Goal: Task Accomplishment & Management: Use online tool/utility

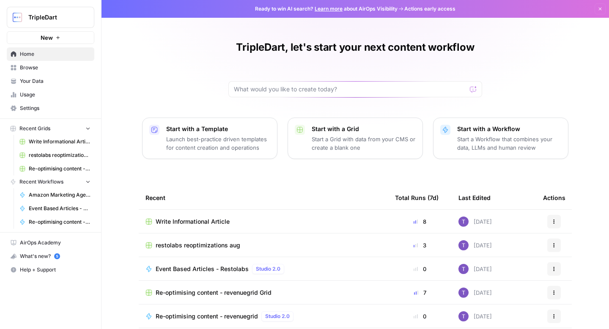
click at [55, 43] on button "New" at bounding box center [51, 37] width 88 height 13
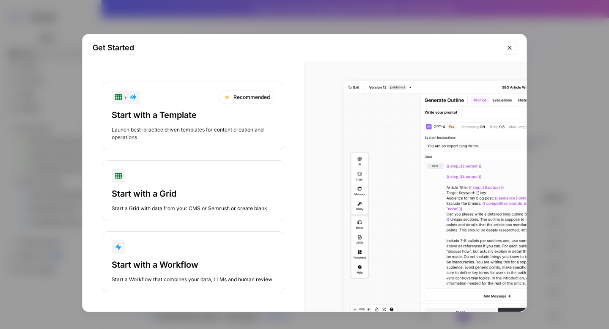
click at [176, 248] on div "button" at bounding box center [194, 247] width 164 height 14
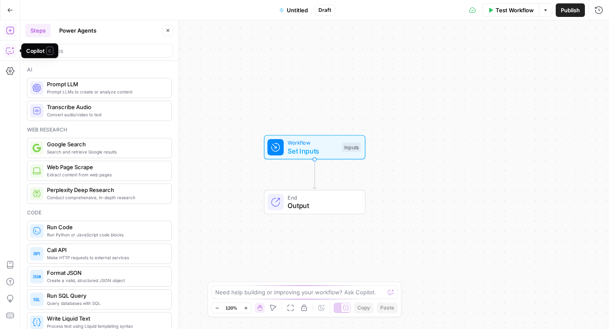
click at [9, 48] on icon "button" at bounding box center [9, 51] width 7 height 7
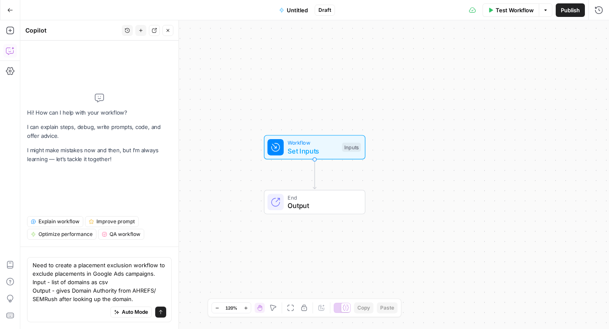
type textarea "Need to create a placement exclusion workflow to exclude placements in Google A…"
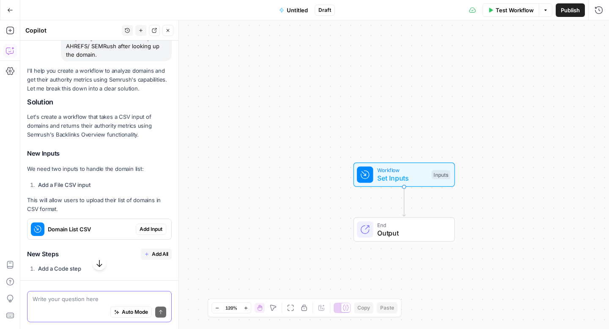
scroll to position [125, 0]
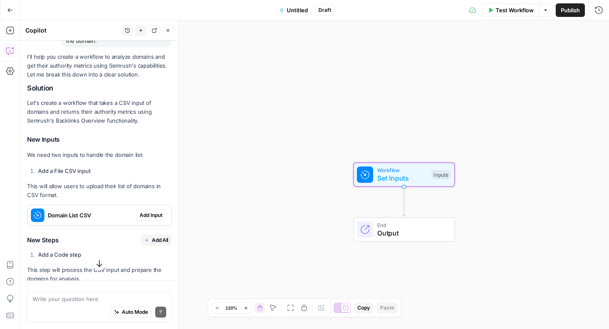
click at [155, 215] on span "Add Input" at bounding box center [151, 216] width 23 height 8
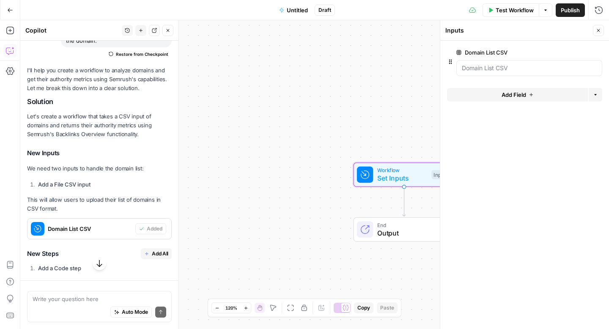
click at [514, 95] on span "Add Field" at bounding box center [514, 95] width 25 height 8
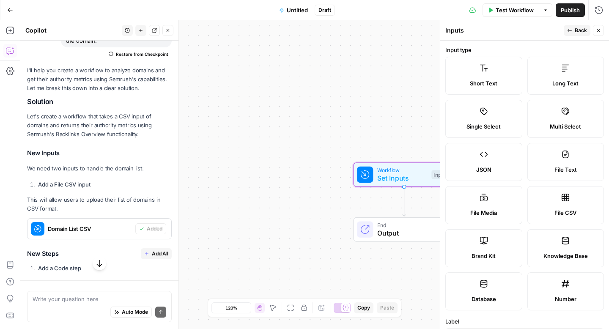
click at [597, 28] on icon "button" at bounding box center [598, 30] width 5 height 5
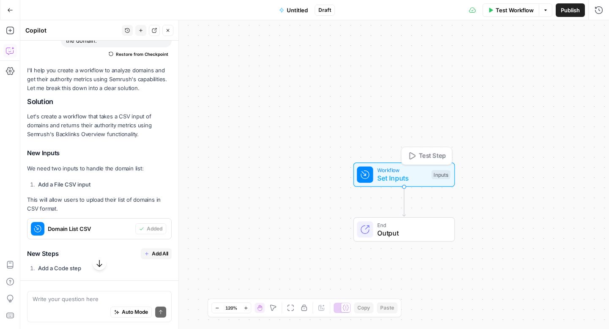
click at [398, 177] on span "Set Inputs" at bounding box center [402, 178] width 50 height 10
click at [560, 70] on CSV "Domain List CSV" at bounding box center [529, 68] width 135 height 8
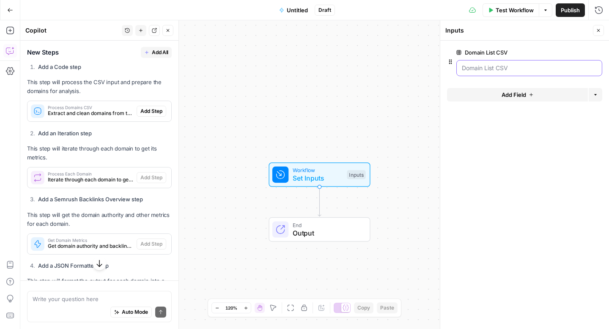
scroll to position [326, 0]
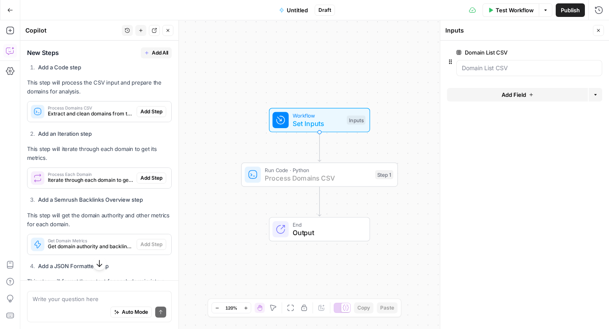
click at [149, 110] on span "Add Step" at bounding box center [151, 112] width 22 height 8
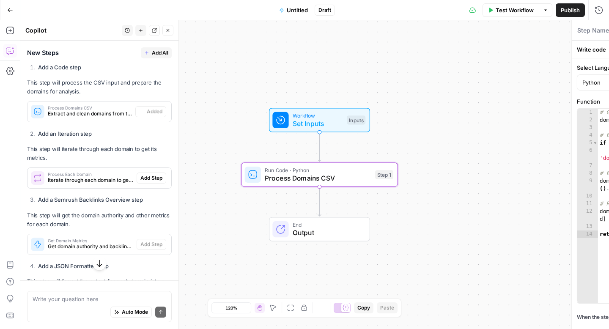
type textarea "Process Domains CSV"
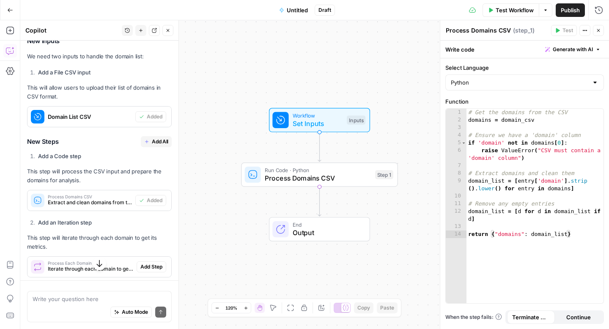
scroll to position [225, 0]
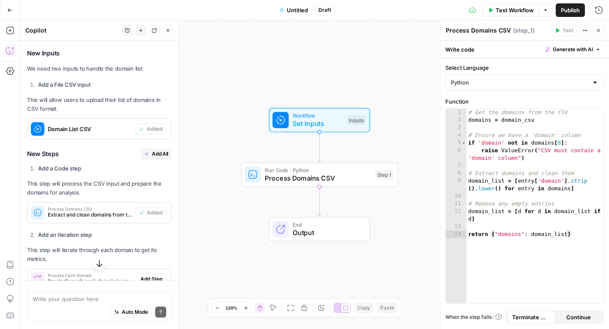
click at [154, 157] on span "Add All" at bounding box center [160, 154] width 17 height 8
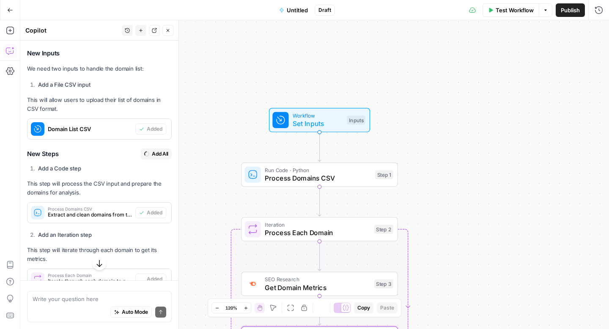
type textarea "Format Domain Metrics"
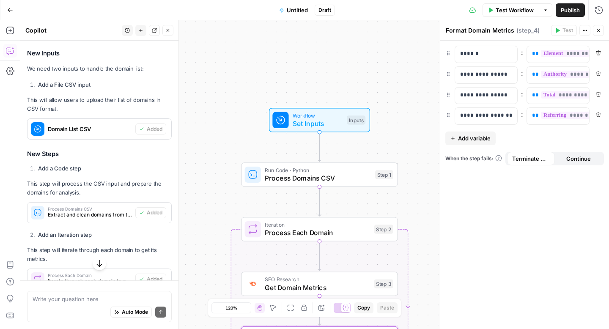
click at [595, 27] on button "Close" at bounding box center [598, 30] width 11 height 11
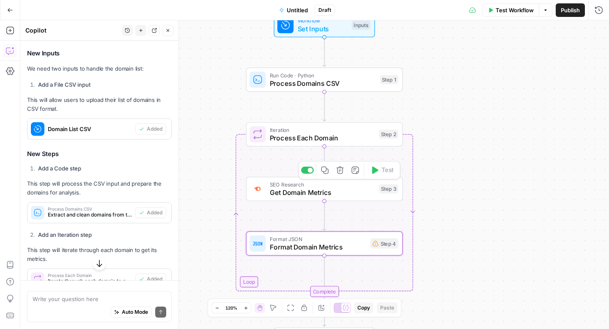
click at [331, 194] on span "Get Domain Metrics" at bounding box center [322, 192] width 105 height 10
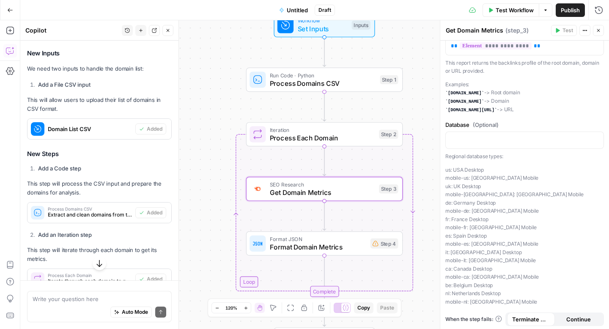
scroll to position [34, 0]
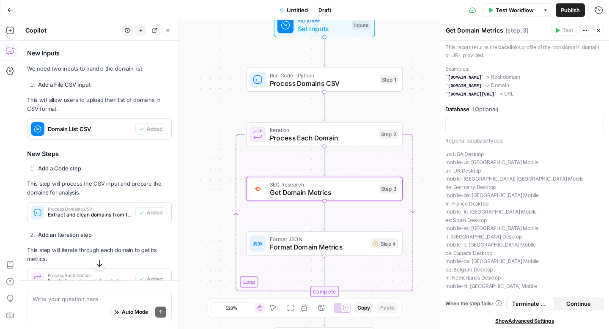
click at [475, 132] on div at bounding box center [525, 124] width 159 height 17
click at [475, 125] on p "To enrich screen reader interactions, please activate Accessibility in Grammarl…" at bounding box center [525, 124] width 148 height 8
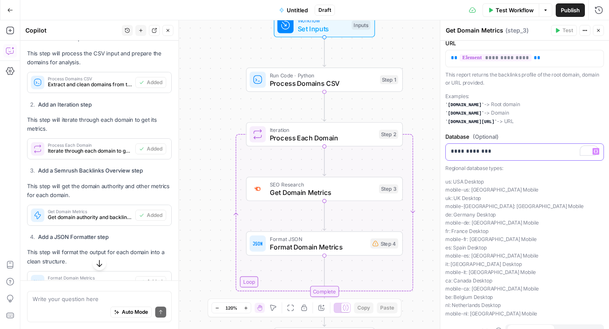
scroll to position [361, 0]
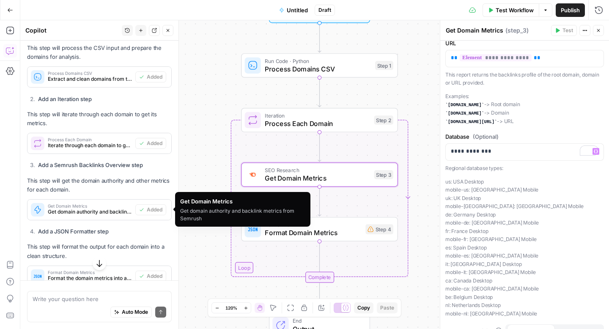
click at [80, 212] on span "Get domain authority and backlink metrics from Semrush" at bounding box center [90, 212] width 84 height 8
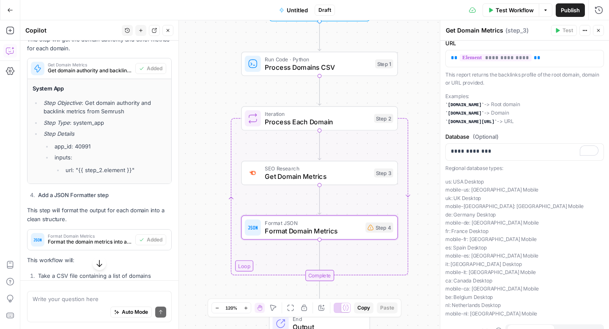
scroll to position [544, 0]
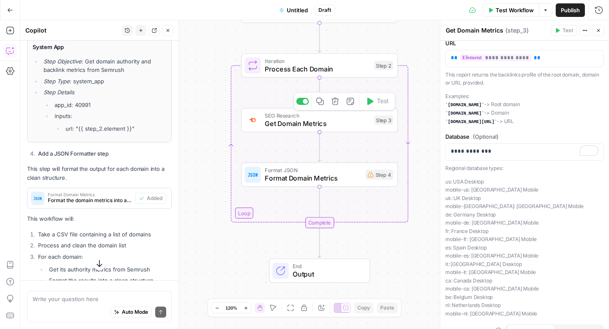
click at [321, 127] on span "Get Domain Metrics" at bounding box center [317, 123] width 105 height 10
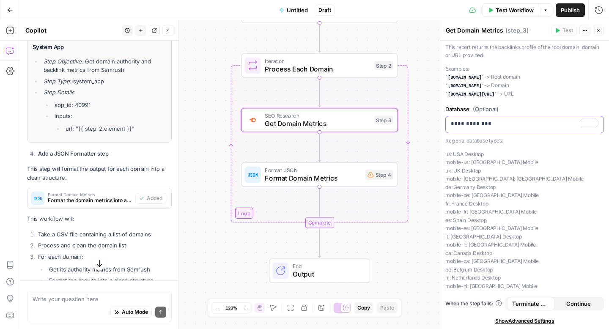
click at [508, 124] on p "**********" at bounding box center [525, 124] width 148 height 8
click at [531, 93] on p "Examples: [DOMAIN_NAME] -> Root domain [DOMAIN_NAME] -> Domain [DOMAIN_NAME][UR…" at bounding box center [525, 82] width 159 height 34
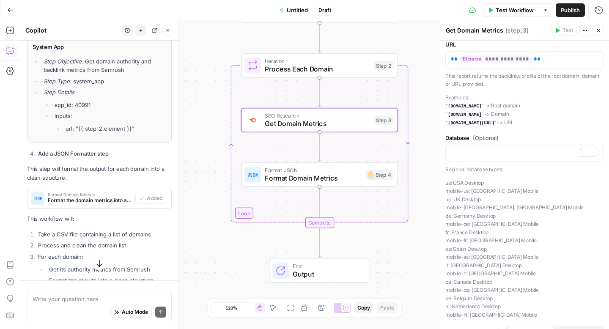
scroll to position [0, 0]
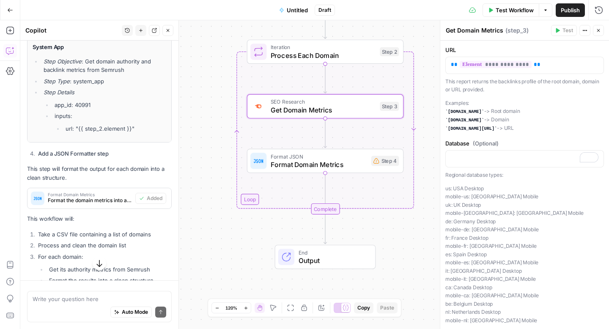
click at [515, 7] on span "Test Workflow" at bounding box center [515, 10] width 38 height 8
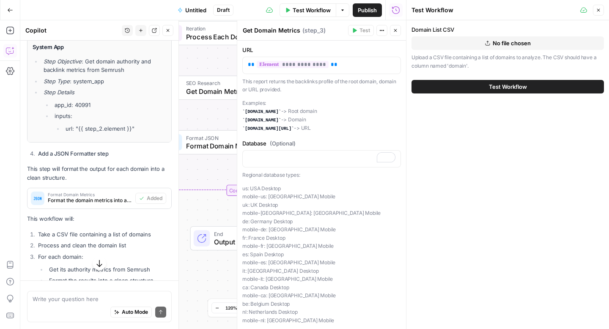
click at [598, 8] on icon "button" at bounding box center [598, 10] width 5 height 5
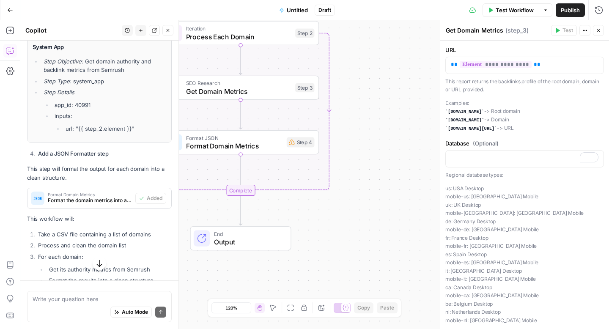
click at [230, 230] on span "End" at bounding box center [248, 234] width 69 height 8
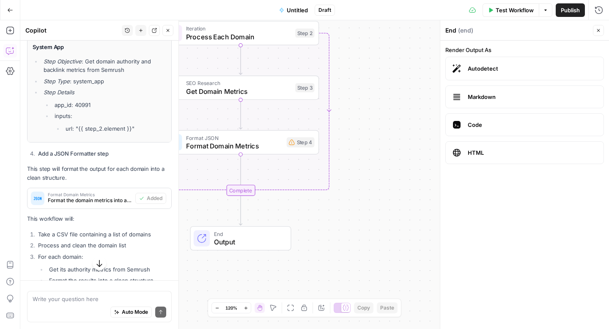
click at [492, 95] on span "Markdown" at bounding box center [532, 97] width 129 height 8
click at [479, 74] on label "Autodetect" at bounding box center [525, 69] width 159 height 24
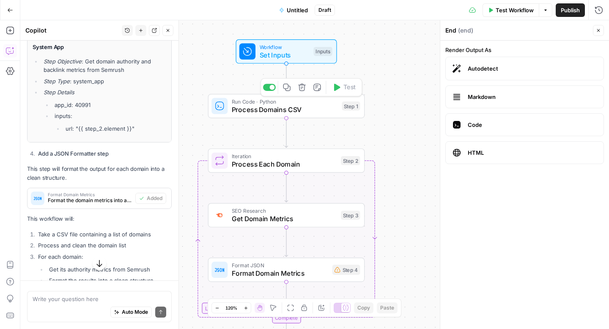
click at [283, 112] on span "Process Domains CSV" at bounding box center [285, 110] width 106 height 10
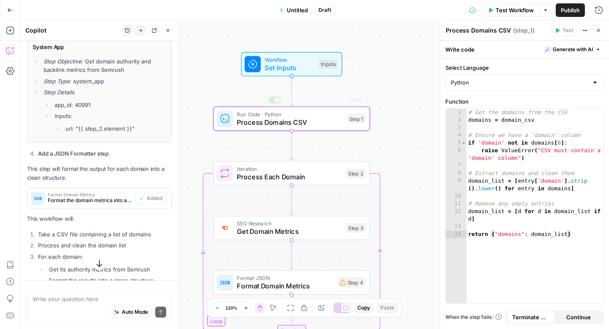
click at [283, 64] on span "Set Inputs" at bounding box center [290, 68] width 50 height 10
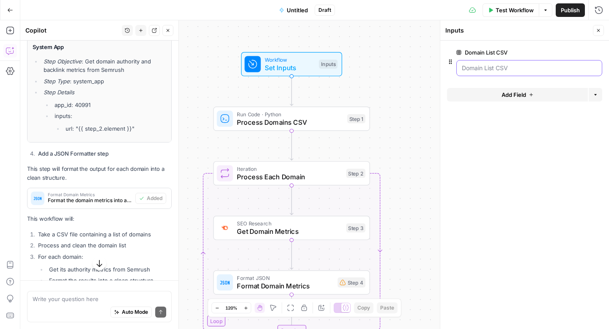
click at [492, 68] on CSV "Domain List CSV" at bounding box center [529, 68] width 135 height 8
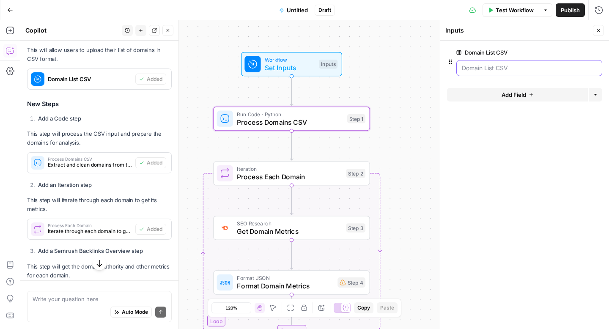
scroll to position [276, 0]
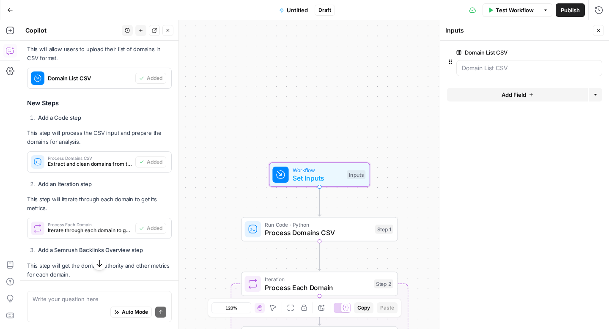
click at [82, 85] on div "Domain List CSV" at bounding box center [82, 78] width 108 height 20
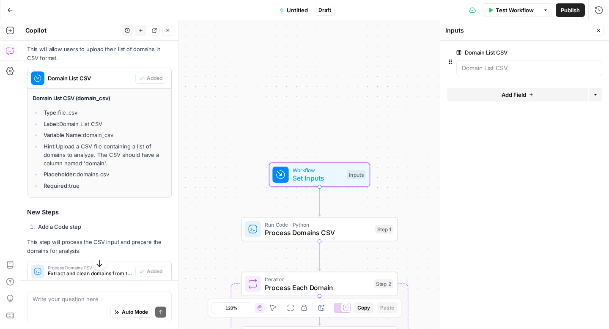
click at [96, 136] on li "Variable Name: domain_csv" at bounding box center [103, 135] width 125 height 8
drag, startPoint x: 85, startPoint y: 134, endPoint x: 131, endPoint y: 135, distance: 45.7
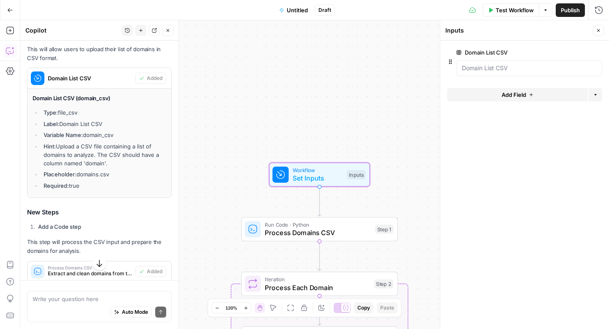
click at [131, 135] on li "Variable Name: domain_csv" at bounding box center [103, 135] width 125 height 8
copy li "domain_csv"
click at [513, 12] on span "Test Workflow" at bounding box center [515, 10] width 38 height 8
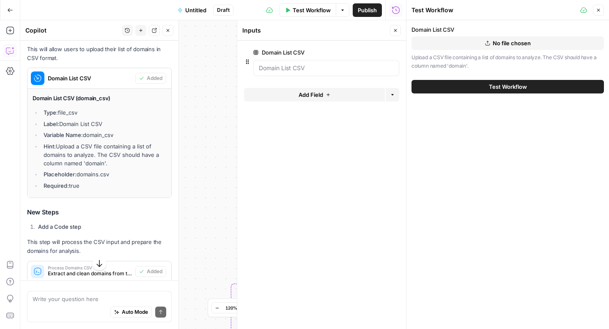
click at [492, 37] on button "No file chosen" at bounding box center [508, 43] width 193 height 14
click at [496, 85] on span "Test Workflow" at bounding box center [508, 87] width 38 height 8
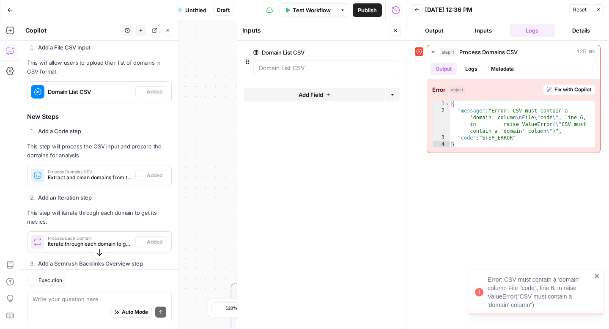
scroll to position [276, 0]
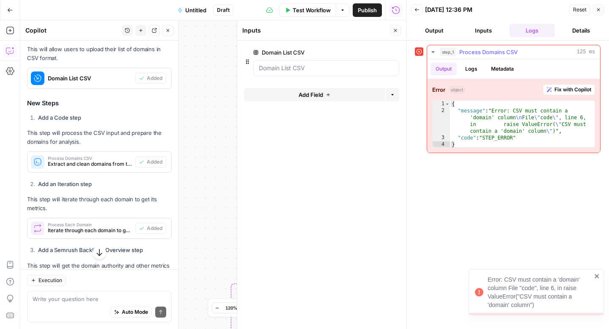
type textarea "**********"
click at [539, 113] on div "{ "message" : "Error: CSV must contain a 'domain' column \n File \" code \" , l…" at bounding box center [522, 131] width 145 height 61
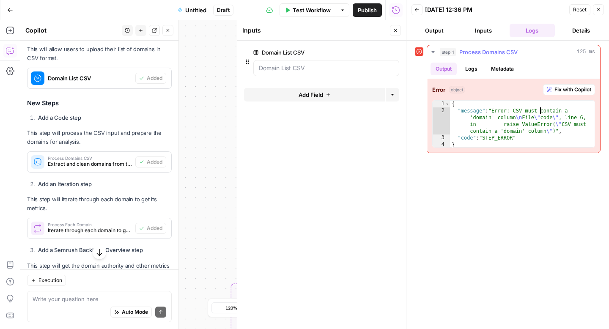
click at [555, 91] on span "Fix with Copilot" at bounding box center [573, 90] width 37 height 8
click at [571, 89] on span "Fix with Copilot" at bounding box center [573, 90] width 37 height 8
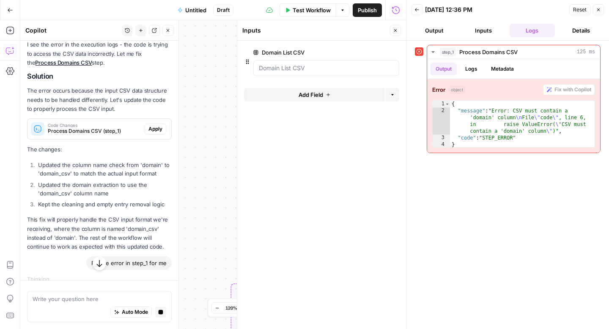
scroll to position [802, 0]
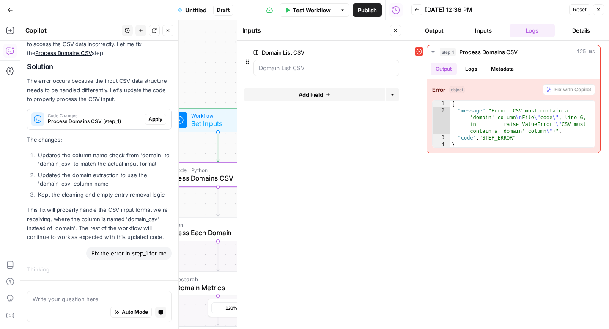
click at [153, 119] on span "Apply" at bounding box center [156, 120] width 14 height 8
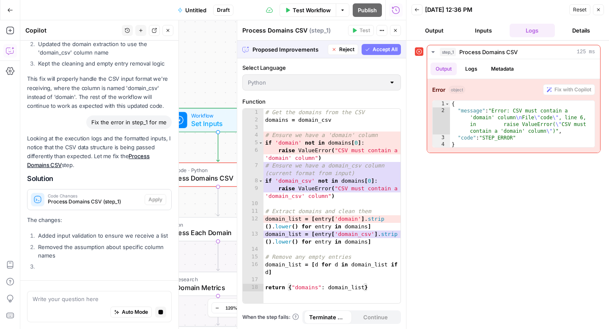
click at [596, 9] on button "Close" at bounding box center [598, 9] width 11 height 11
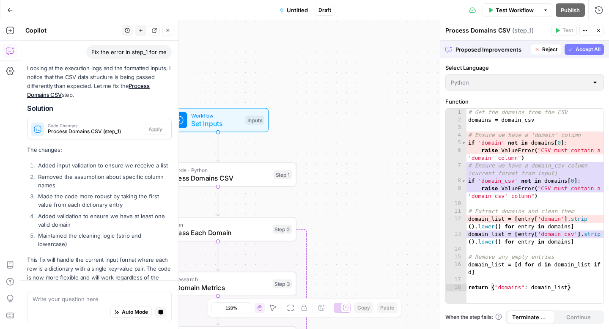
scroll to position [1012, 0]
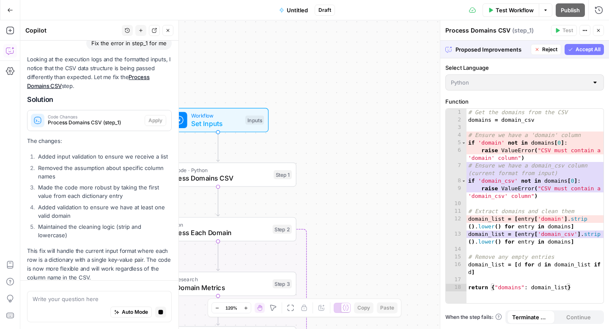
click at [592, 49] on span "Accept All" at bounding box center [588, 50] width 25 height 8
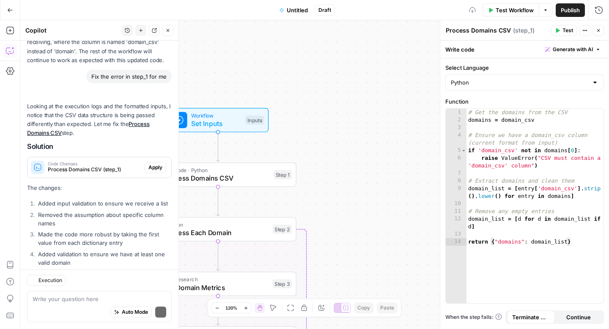
scroll to position [1084, 0]
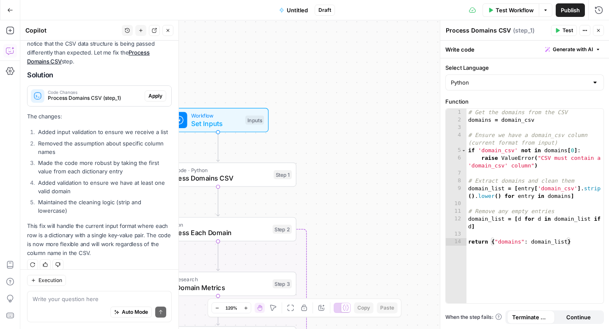
click at [564, 27] on span "Test" at bounding box center [568, 31] width 11 height 8
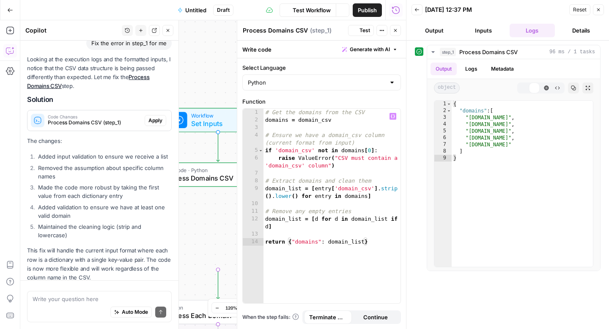
scroll to position [1084, 0]
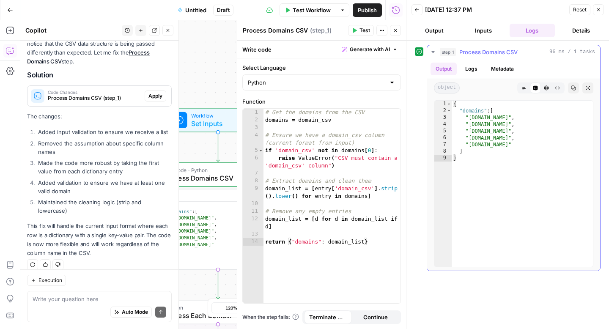
click at [431, 50] on icon "button" at bounding box center [433, 52] width 7 height 7
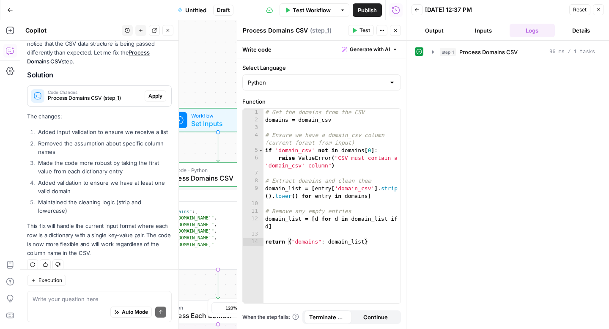
click at [399, 31] on button "Close" at bounding box center [395, 30] width 11 height 11
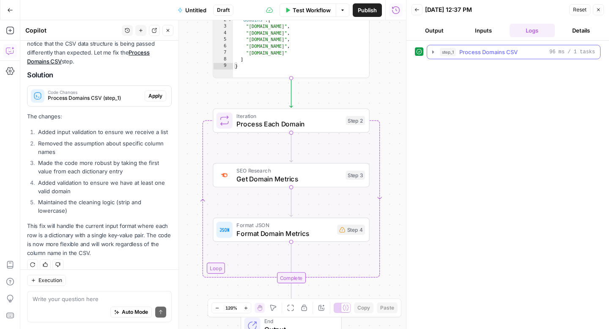
click at [432, 50] on icon "button" at bounding box center [433, 52] width 7 height 7
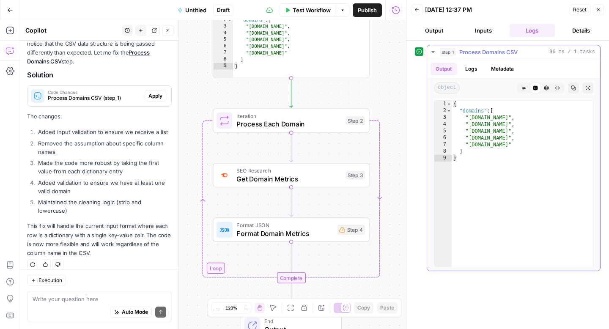
click at [432, 50] on icon "button" at bounding box center [433, 52] width 7 height 7
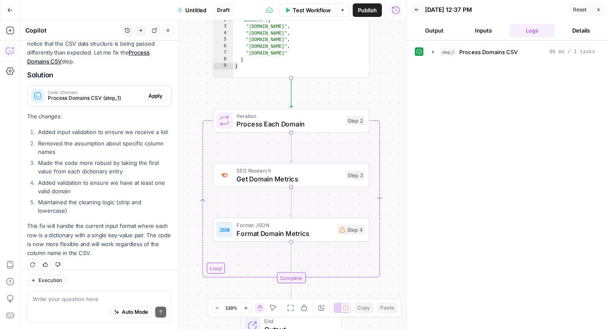
click at [435, 29] on button "Output" at bounding box center [435, 31] width 46 height 14
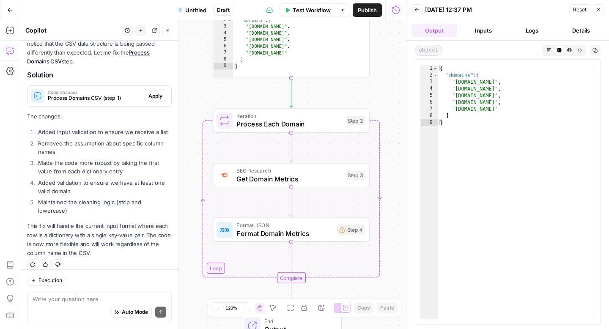
click at [421, 8] on button "Back" at bounding box center [417, 9] width 11 height 11
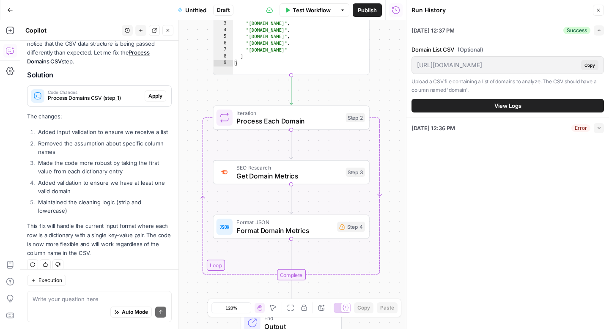
click at [343, 230] on div "Step 4" at bounding box center [351, 227] width 28 height 10
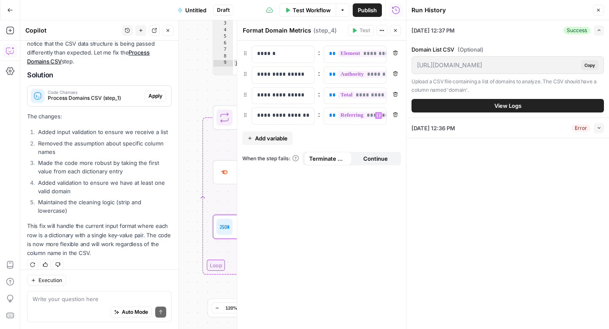
scroll to position [0, 8]
click at [601, 10] on button "Close" at bounding box center [598, 10] width 11 height 11
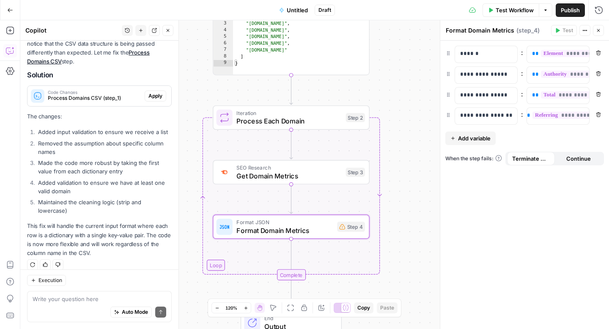
click at [62, 309] on div "Auto Mode Send" at bounding box center [100, 312] width 134 height 19
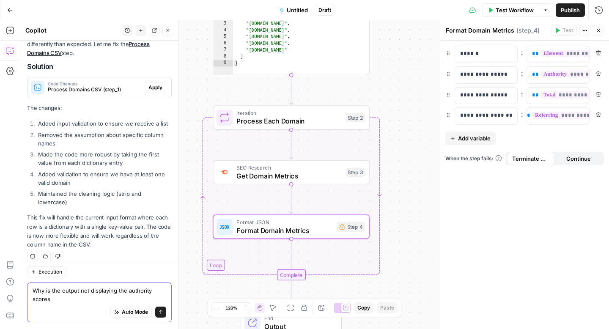
type textarea "Why is the output not displaying the authority scores?"
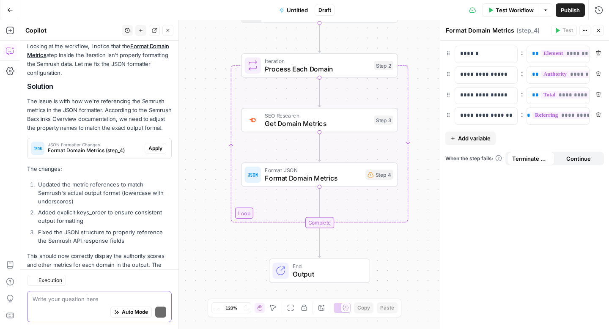
scroll to position [1403, 0]
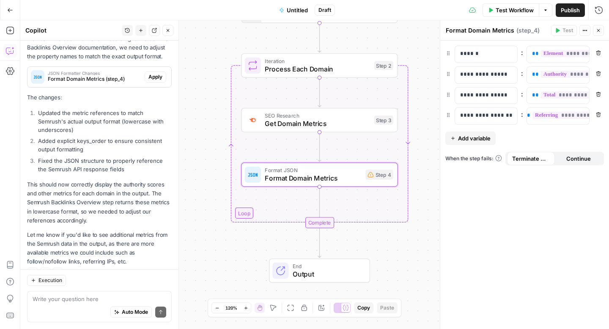
click at [154, 73] on span "Apply" at bounding box center [156, 77] width 14 height 8
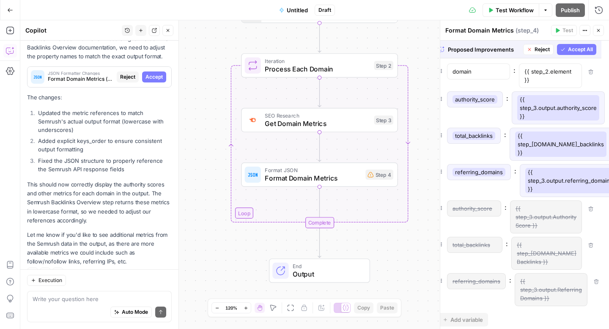
scroll to position [0, 12]
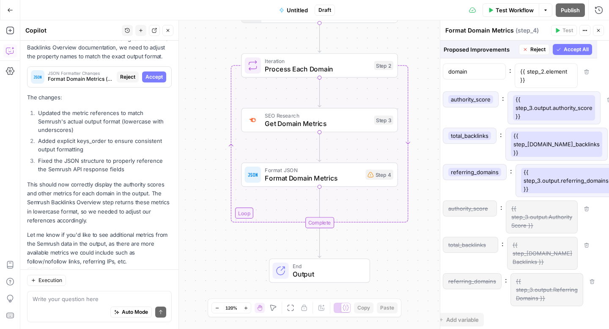
click at [602, 33] on button "Close" at bounding box center [598, 30] width 11 height 11
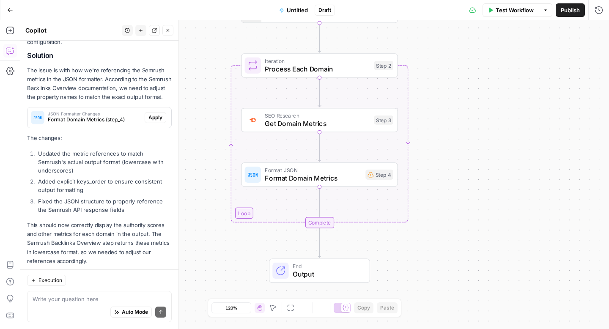
scroll to position [1403, 0]
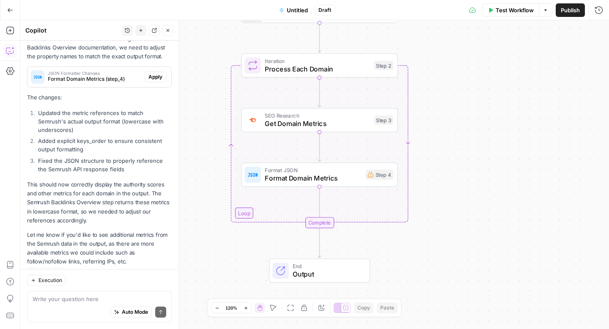
click at [514, 11] on span "Test Workflow" at bounding box center [515, 10] width 38 height 8
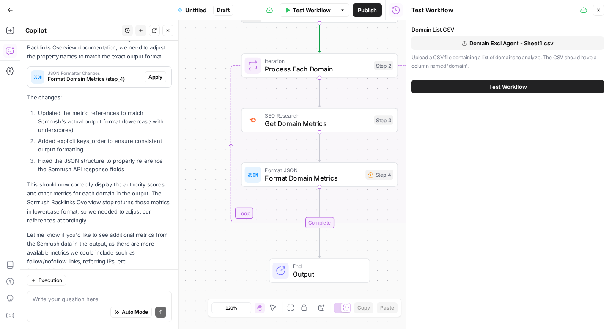
click at [503, 85] on span "Test Workflow" at bounding box center [508, 87] width 38 height 8
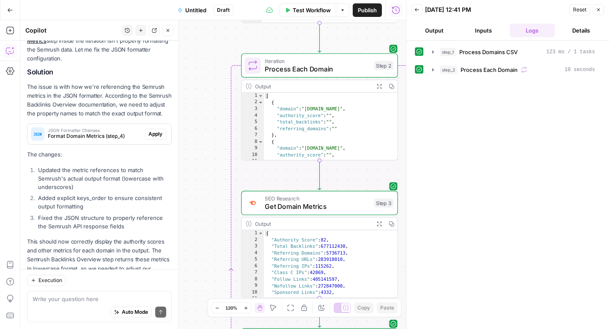
scroll to position [1345, 0]
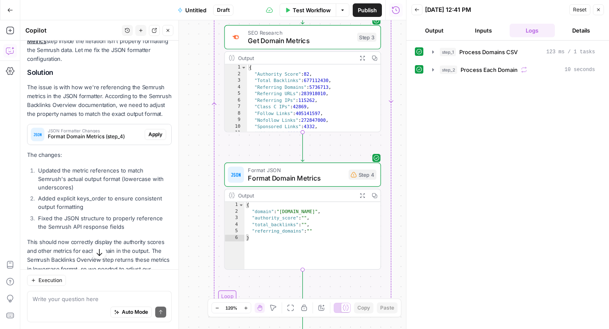
type textarea "**********"
click at [308, 223] on div "{ "domain" : "[DOMAIN_NAME]" , "authority_score" : "" , "total_backlinks" : "" …" at bounding box center [313, 242] width 137 height 81
click at [292, 104] on div "{ "Authority Score" : 82 , "Total Backlinks" : 677112430 , "Referring Domains" …" at bounding box center [314, 104] width 134 height 81
click at [310, 72] on div "{ "Authority Score" : 82 , "Total Backlinks" : 677112430 , "Referring Domains" …" at bounding box center [314, 104] width 134 height 81
type textarea "**********"
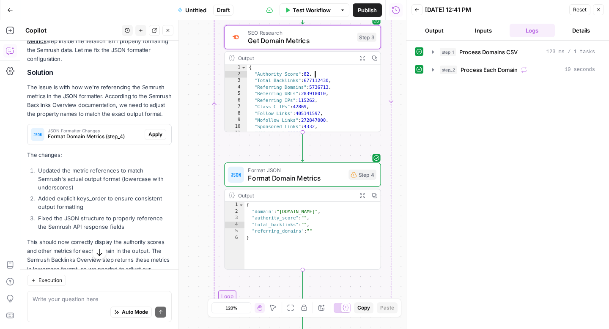
click at [598, 6] on button "Close" at bounding box center [598, 9] width 11 height 11
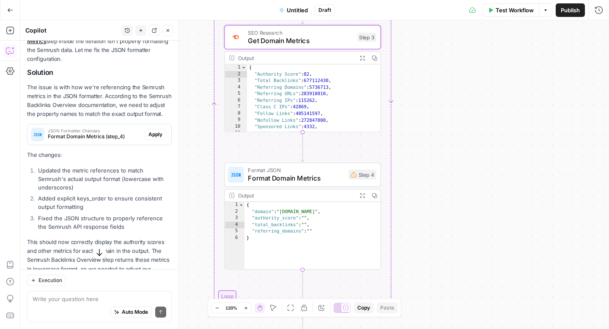
click at [78, 311] on div "Auto Mode Send" at bounding box center [100, 312] width 134 height 19
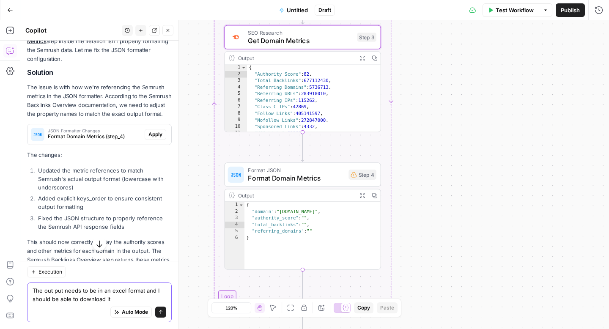
type textarea "The out put needs to be in an excel format and I should be able to download it"
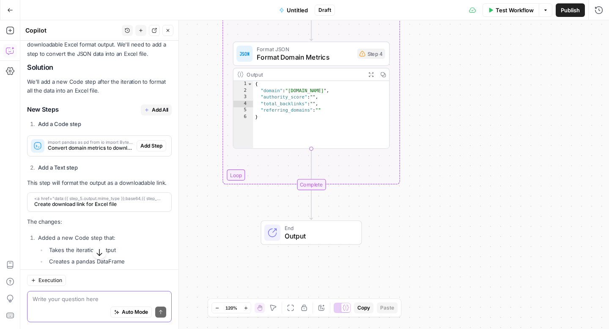
scroll to position [1677, 0]
click at [158, 143] on span "Add Step" at bounding box center [151, 147] width 22 height 8
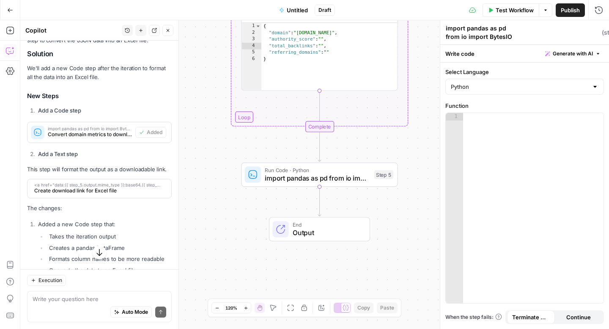
scroll to position [1740, 0]
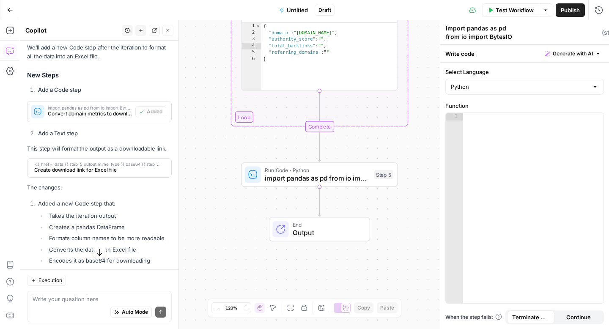
click at [84, 199] on li "Added a new Code step that: Takes the iteration output Creates a pandas DataFra…" at bounding box center [104, 232] width 136 height 66
click at [50, 302] on textarea at bounding box center [100, 299] width 134 height 8
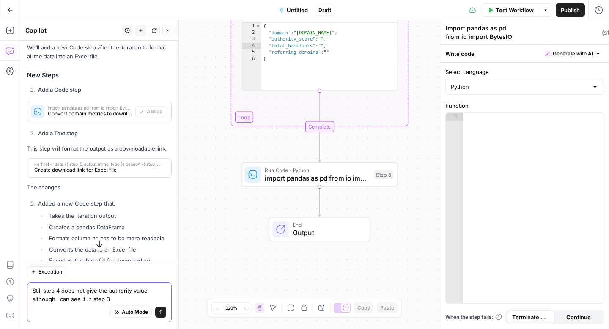
type textarea "Still step 4 does not give the authority value although I can see it in step 3"
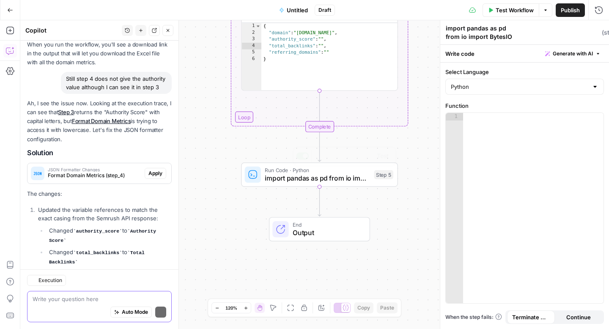
scroll to position [2224, 0]
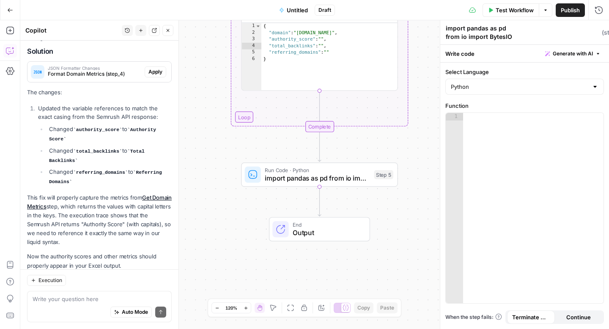
click at [328, 177] on span "import pandas as pd from io import BytesIO import base64 # Get all the domain m…" at bounding box center [317, 178] width 105 height 10
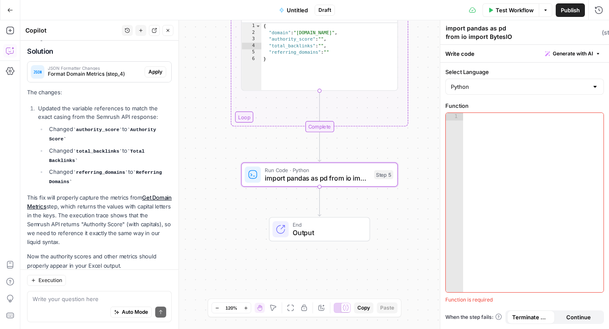
click at [514, 143] on div at bounding box center [533, 210] width 140 height 195
click at [484, 99] on div "Select Language Python Function 1 XXXXXXXXXXXXXXXXXXXXXXXXXXXXXXXXXXXXXXXXXXXXX…" at bounding box center [524, 196] width 169 height 267
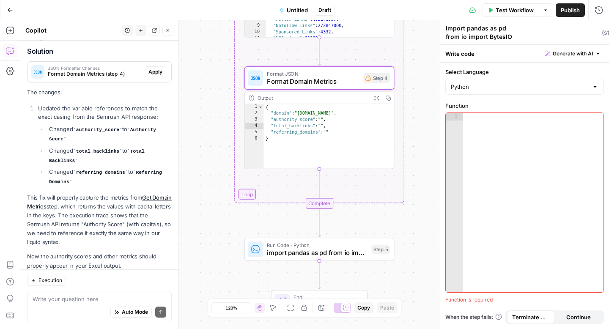
click at [151, 68] on span "Apply" at bounding box center [156, 72] width 14 height 8
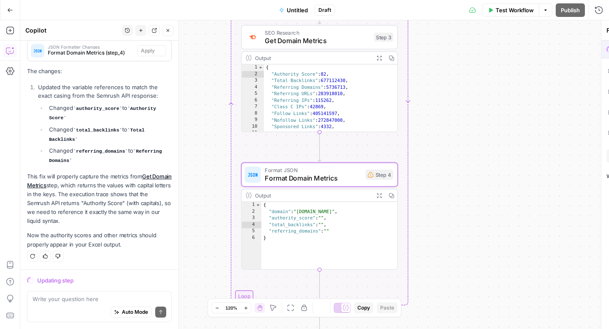
scroll to position [2156, 0]
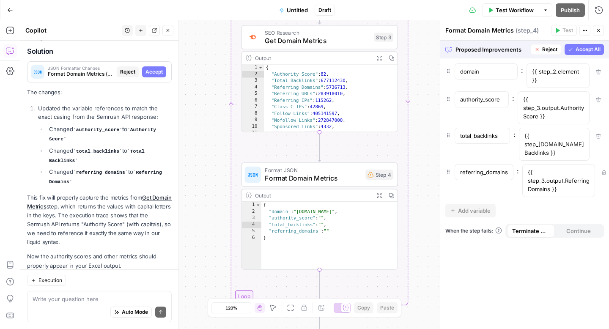
click at [578, 46] on span "Accept All" at bounding box center [588, 50] width 25 height 8
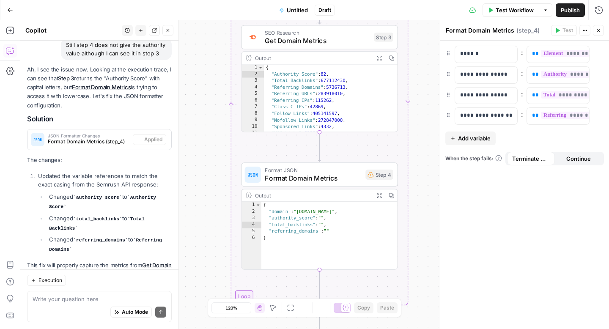
scroll to position [2224, 0]
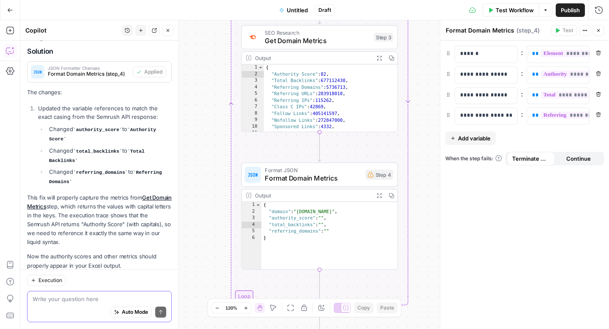
click at [51, 302] on textarea at bounding box center [100, 299] width 134 height 8
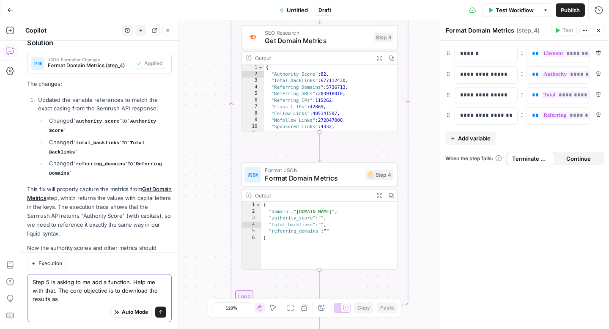
scroll to position [2241, 0]
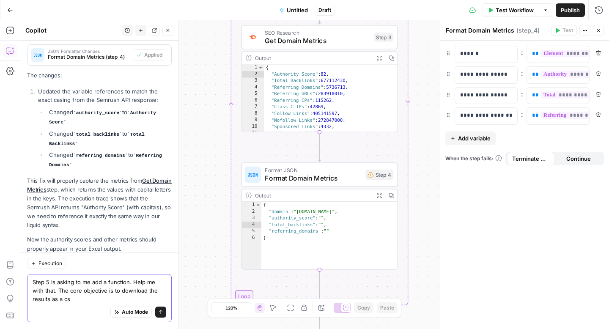
type textarea "Step 5 is asking to me add a function. Help me with that. The core objective is…"
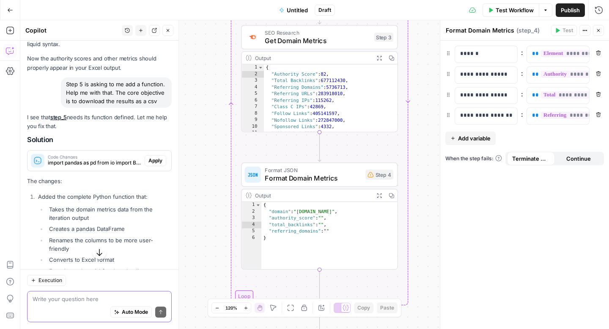
scroll to position [2356, 0]
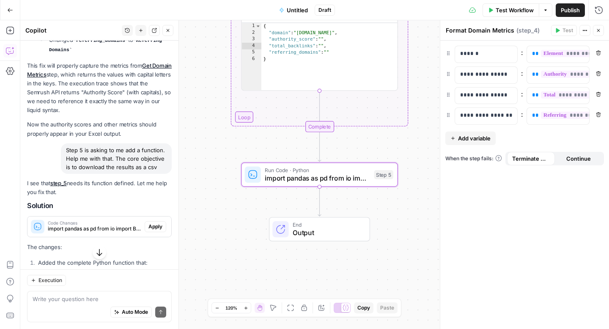
click at [160, 223] on span "Apply" at bounding box center [156, 227] width 14 height 8
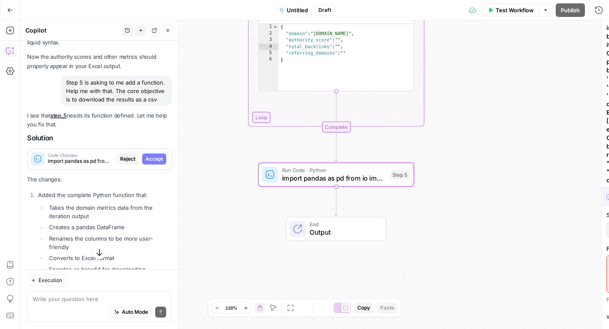
scroll to position [2288, 0]
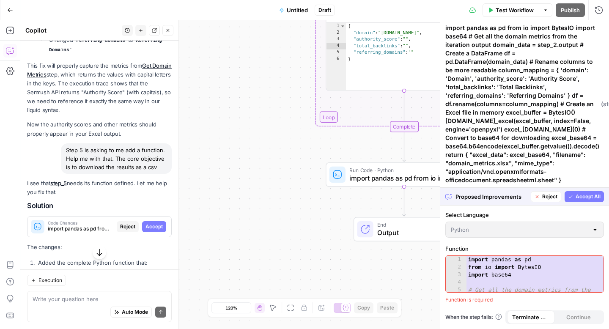
click at [576, 193] on span "Accept All" at bounding box center [588, 197] width 25 height 8
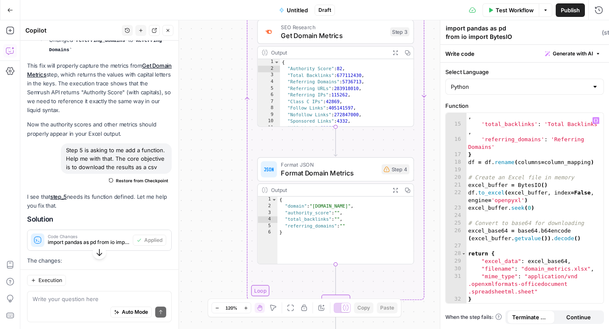
scroll to position [0, 0]
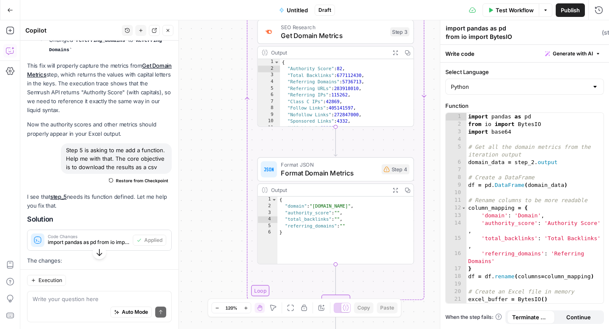
click at [503, 11] on span "Test Workflow" at bounding box center [515, 10] width 38 height 8
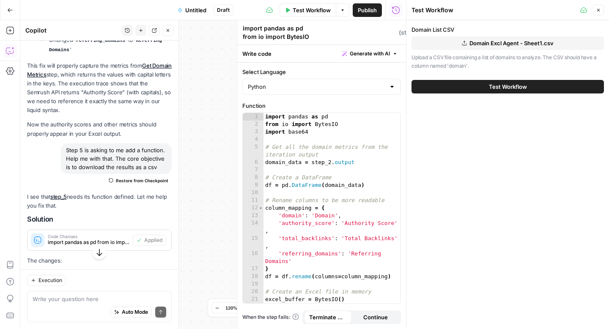
click at [498, 91] on button "Test Workflow" at bounding box center [508, 87] width 193 height 14
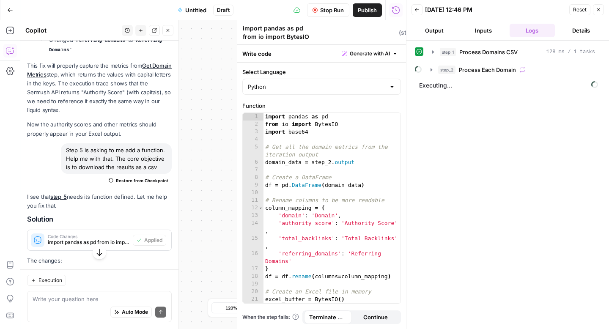
click at [196, 11] on span "Untitled" at bounding box center [195, 10] width 21 height 8
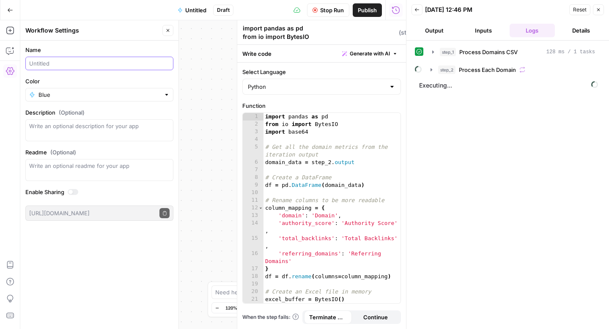
click at [85, 63] on input "Name" at bounding box center [99, 63] width 140 height 8
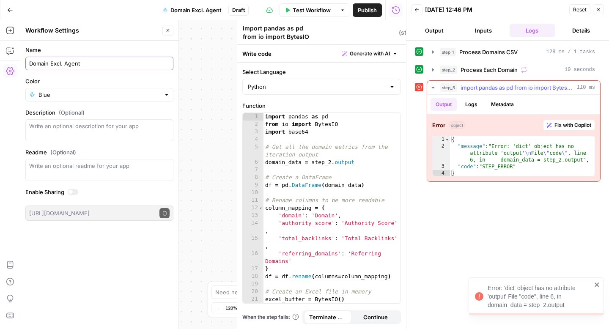
type input "Domain Excl. Agent"
click at [562, 124] on span "Fix with Copilot" at bounding box center [573, 125] width 37 height 8
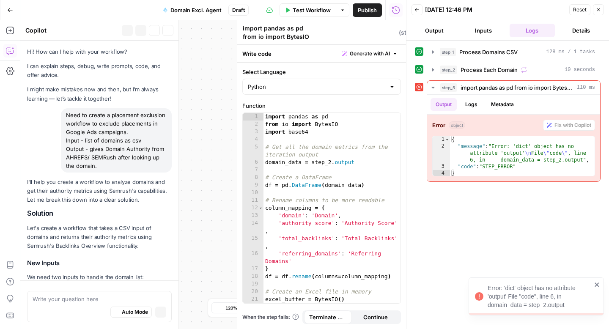
scroll to position [2530, 0]
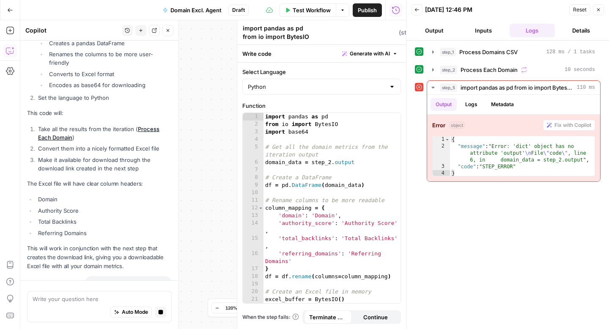
click at [205, 9] on span "Domain Excl. Agent" at bounding box center [196, 10] width 51 height 8
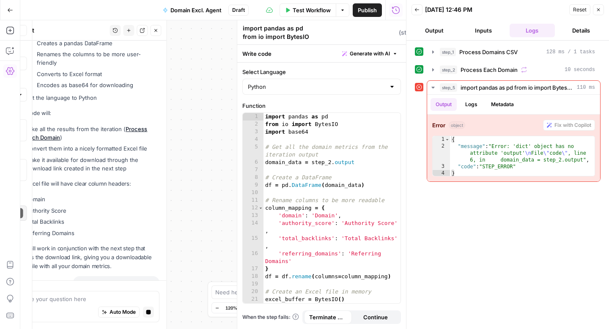
scroll to position [2531, 0]
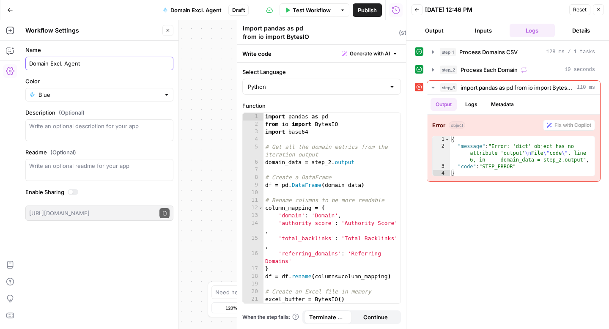
click at [84, 66] on input "Domain Excl. Agent" at bounding box center [99, 63] width 140 height 8
type input "Domain Excl. Agent - SV"
click at [86, 129] on textarea "Description (Optional)" at bounding box center [99, 130] width 140 height 17
type textarea "Built to exclude ad placements based on authority score"
click at [149, 149] on label "Readme (Optional)" at bounding box center [99, 152] width 148 height 8
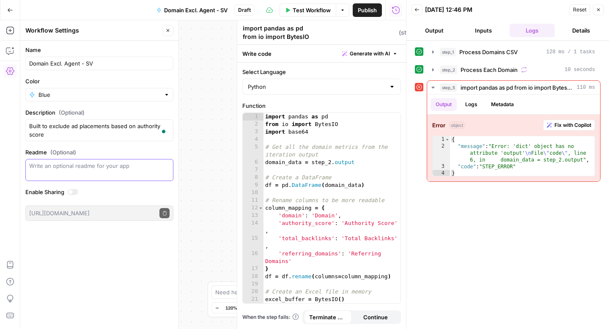
click at [149, 162] on textarea "Readme (Optional)" at bounding box center [99, 166] width 140 height 8
click at [561, 122] on span "Fix with Copilot" at bounding box center [573, 125] width 37 height 8
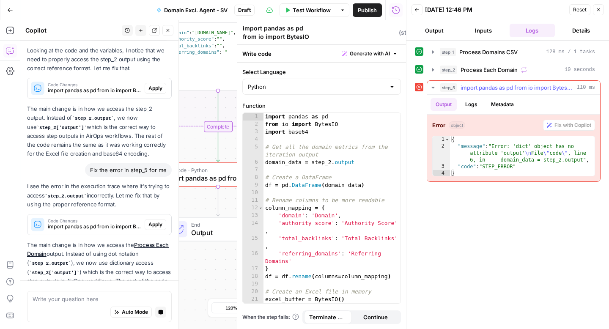
scroll to position [2908, 0]
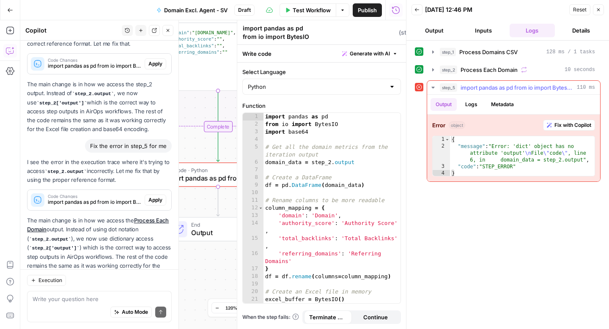
click at [577, 124] on span "Fix with Copilot" at bounding box center [573, 125] width 37 height 8
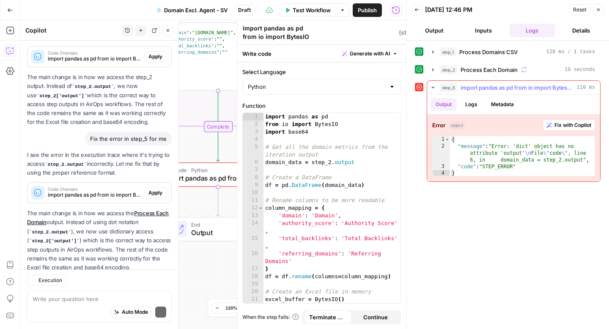
scroll to position [3044, 0]
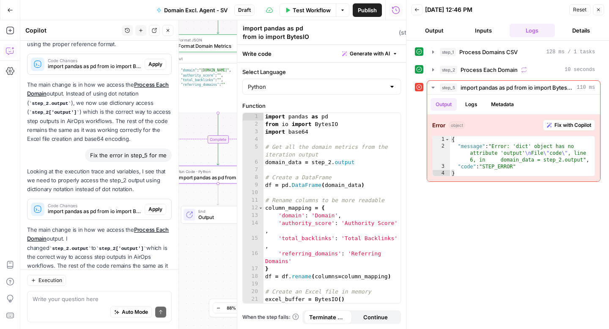
click at [156, 206] on span "Apply" at bounding box center [156, 210] width 14 height 8
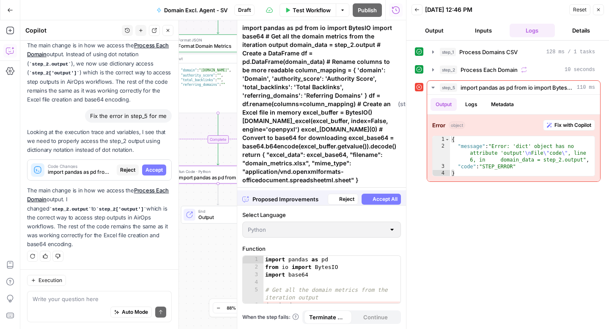
scroll to position [2949, 0]
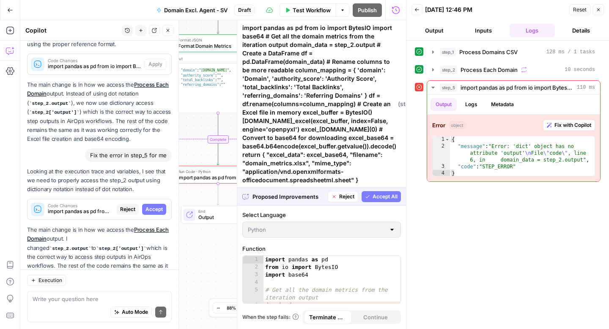
click at [377, 197] on span "Accept All" at bounding box center [385, 197] width 25 height 8
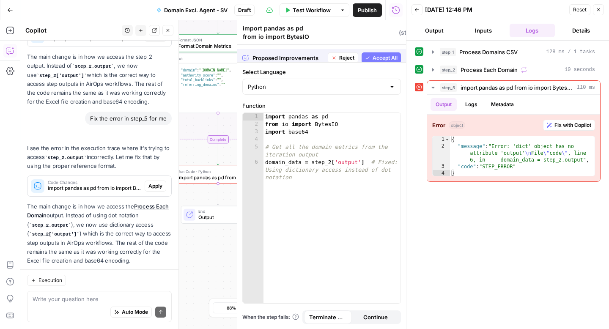
scroll to position [3084, 0]
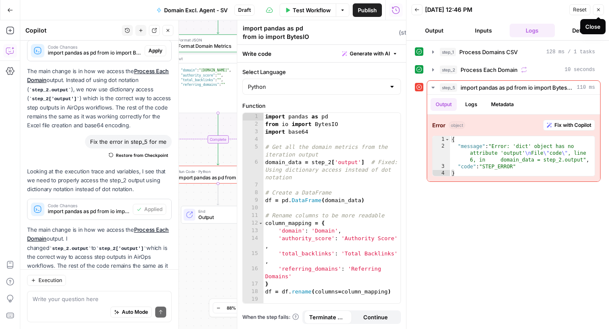
click at [600, 10] on icon "button" at bounding box center [598, 9] width 5 height 5
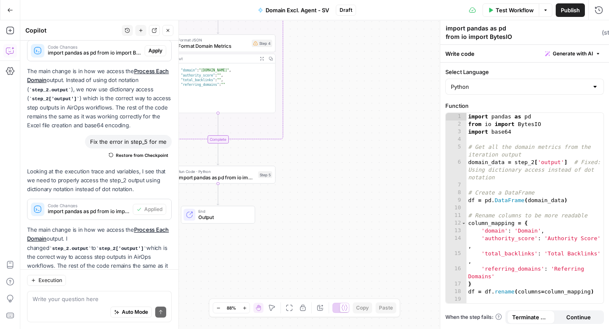
click at [507, 9] on span "Test Workflow" at bounding box center [515, 10] width 38 height 8
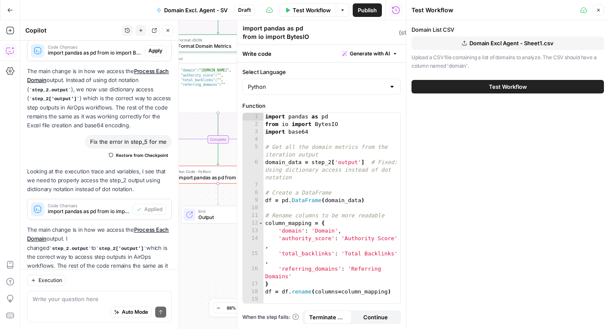
click at [512, 87] on span "Test Workflow" at bounding box center [508, 87] width 38 height 8
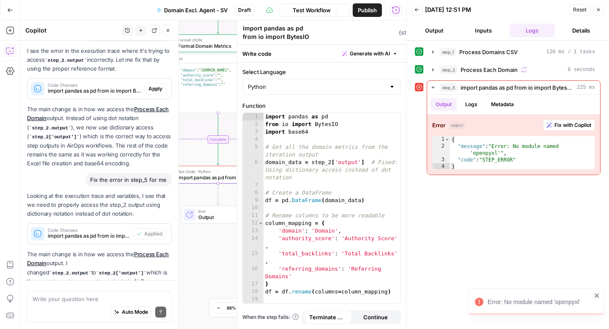
scroll to position [3084, 0]
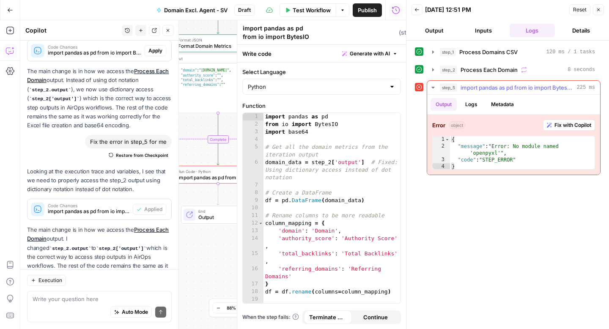
click at [565, 124] on span "Fix with Copilot" at bounding box center [573, 125] width 37 height 8
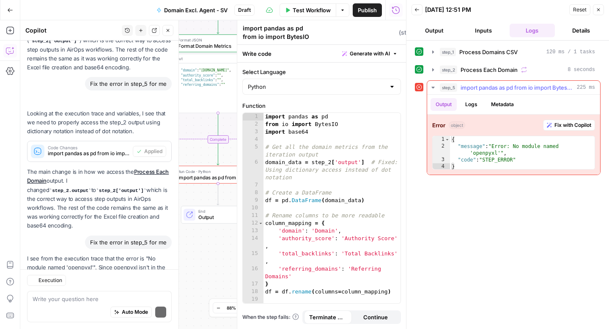
scroll to position [3311, 0]
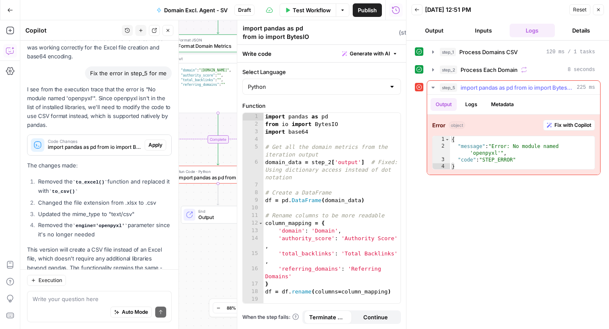
click at [565, 124] on span "Fix with Copilot" at bounding box center [573, 125] width 37 height 8
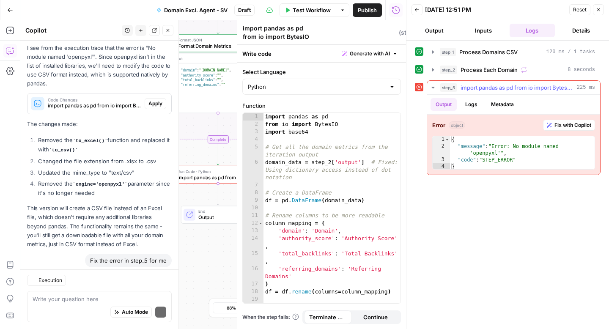
scroll to position [3522, 0]
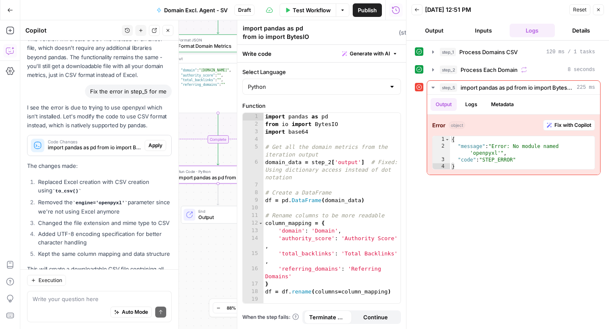
click at [153, 142] on span "Apply" at bounding box center [156, 146] width 14 height 8
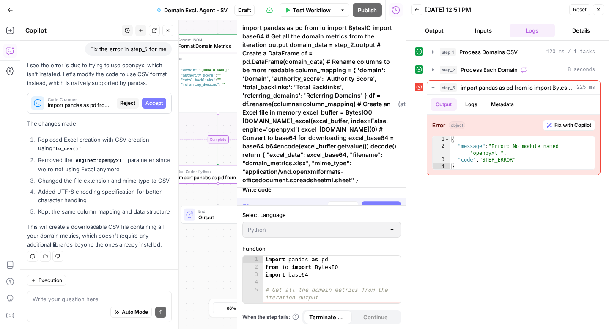
scroll to position [3387, 0]
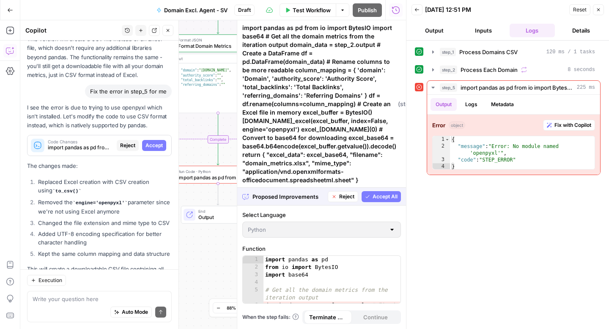
click at [386, 197] on span "Accept All" at bounding box center [385, 197] width 25 height 8
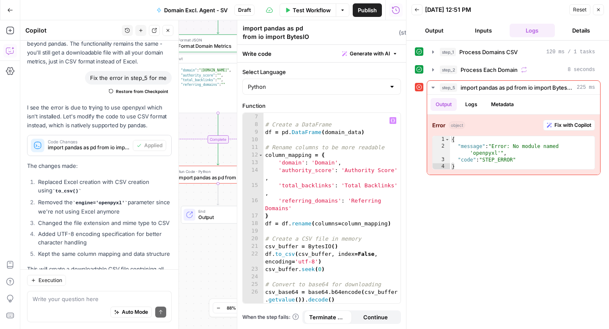
scroll to position [107, 0]
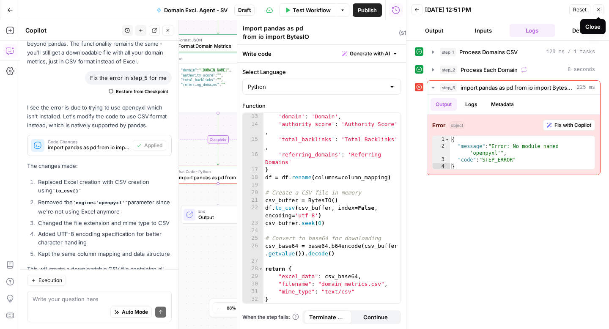
click at [598, 7] on icon "button" at bounding box center [598, 9] width 5 height 5
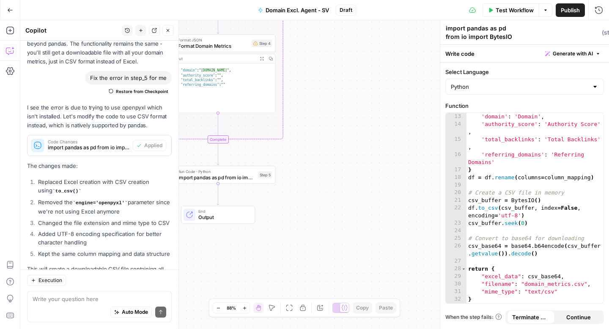
click at [513, 8] on span "Test Workflow" at bounding box center [515, 10] width 38 height 8
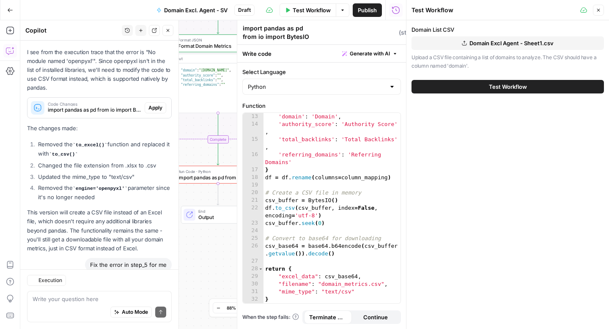
scroll to position [3549, 0]
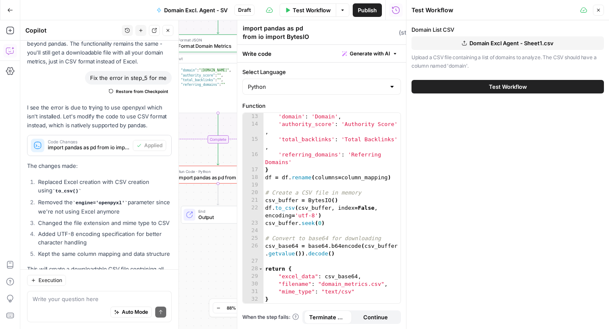
click at [509, 86] on span "Test Workflow" at bounding box center [508, 87] width 38 height 8
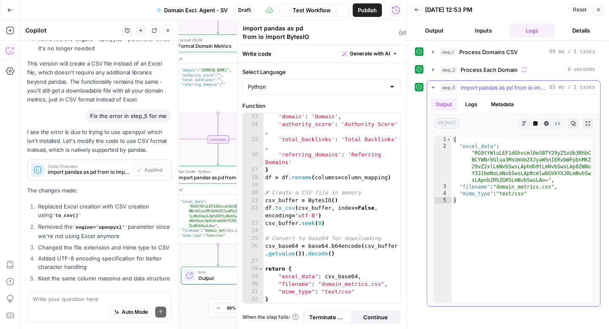
scroll to position [3549, 0]
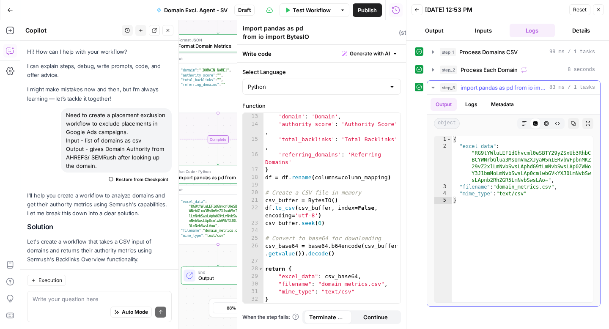
scroll to position [3549, 0]
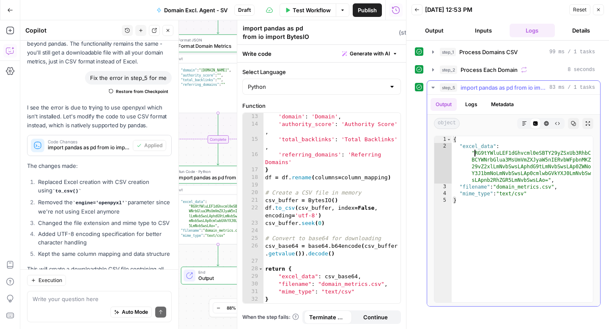
click at [476, 154] on div "{ "excel_data" : "RG9tYWluLEF1dGhvcml0eSBTY29yZSxUb3RhbC BCYWNrbGlua3MsUmVmZXJy…" at bounding box center [522, 226] width 141 height 180
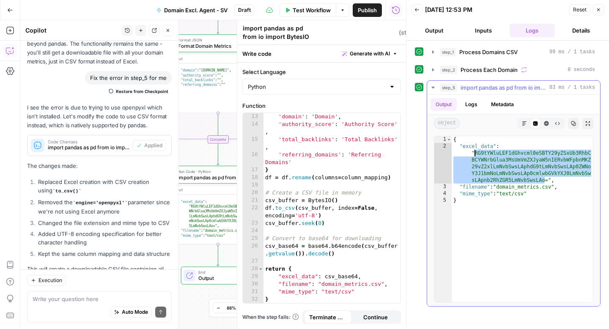
click at [476, 154] on div "{ "excel_data" : "RG9tYWluLEF1dGhvcml0eSBTY29yZSxUb3RhbC BCYWNrbGlua3MsUmVmZXJy…" at bounding box center [522, 226] width 141 height 180
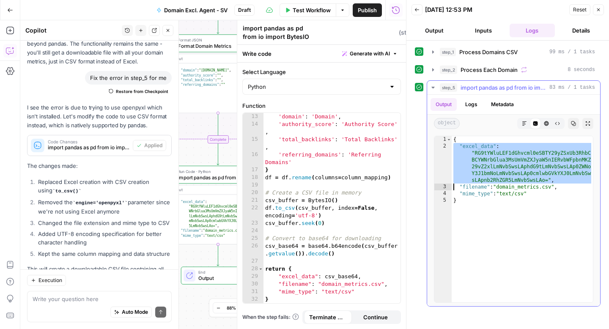
click at [476, 154] on div "{ "excel_data" : "RG9tYWluLEF1dGhvcml0eSBTY29yZSxUb3RhbC BCYWNrbGlua3MsUmVmZXJy…" at bounding box center [522, 226] width 141 height 180
type textarea "**********"
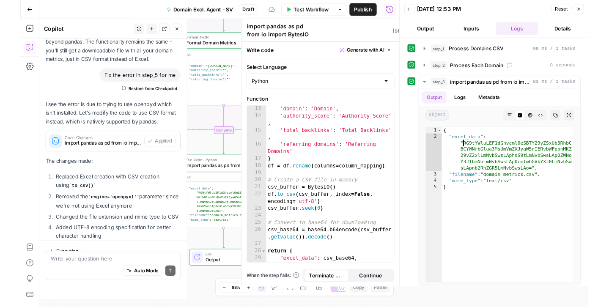
scroll to position [3571, 0]
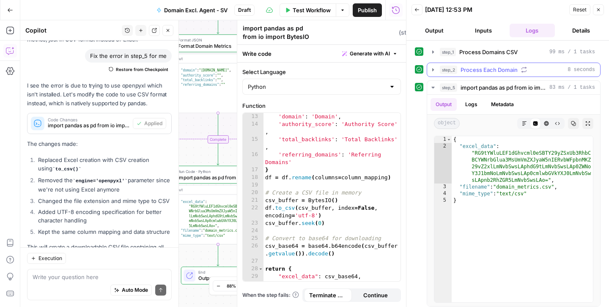
click at [434, 68] on icon "button" at bounding box center [433, 69] width 7 height 7
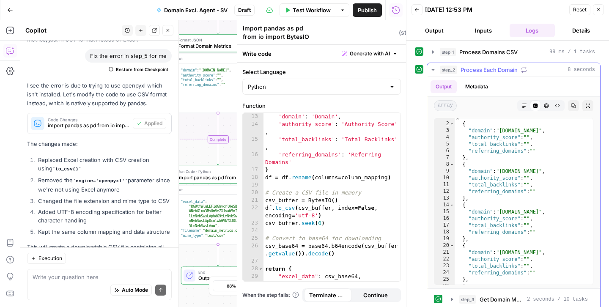
scroll to position [0, 0]
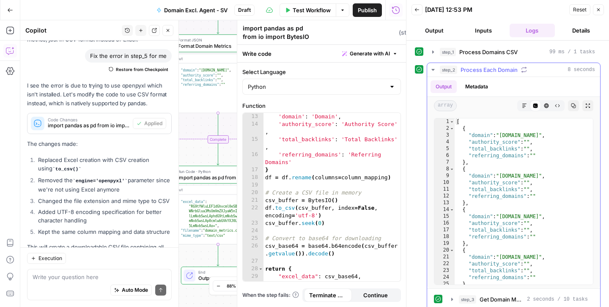
click at [430, 68] on icon "button" at bounding box center [433, 69] width 7 height 7
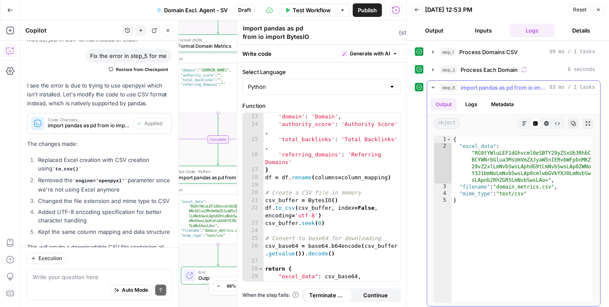
click at [432, 87] on icon "button" at bounding box center [433, 88] width 3 height 2
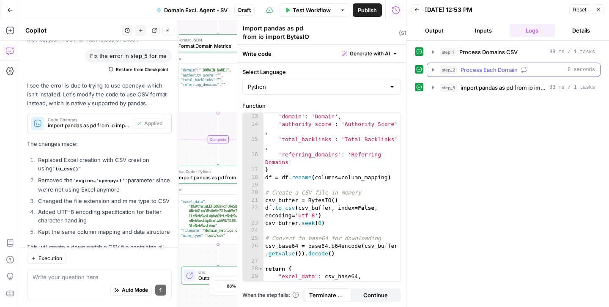
click at [431, 70] on icon "button" at bounding box center [433, 69] width 7 height 7
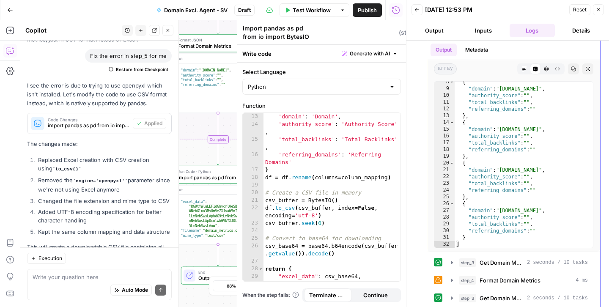
scroll to position [58, 0]
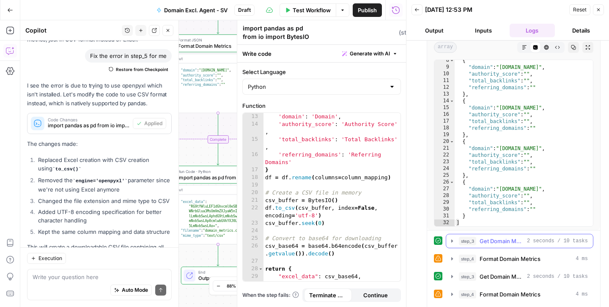
click at [451, 242] on icon "button" at bounding box center [452, 241] width 7 height 7
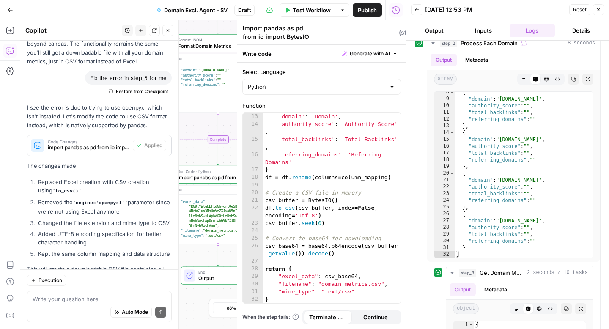
scroll to position [3549, 0]
click at [599, 9] on icon "button" at bounding box center [598, 9] width 3 height 3
